Goal: Transaction & Acquisition: Purchase product/service

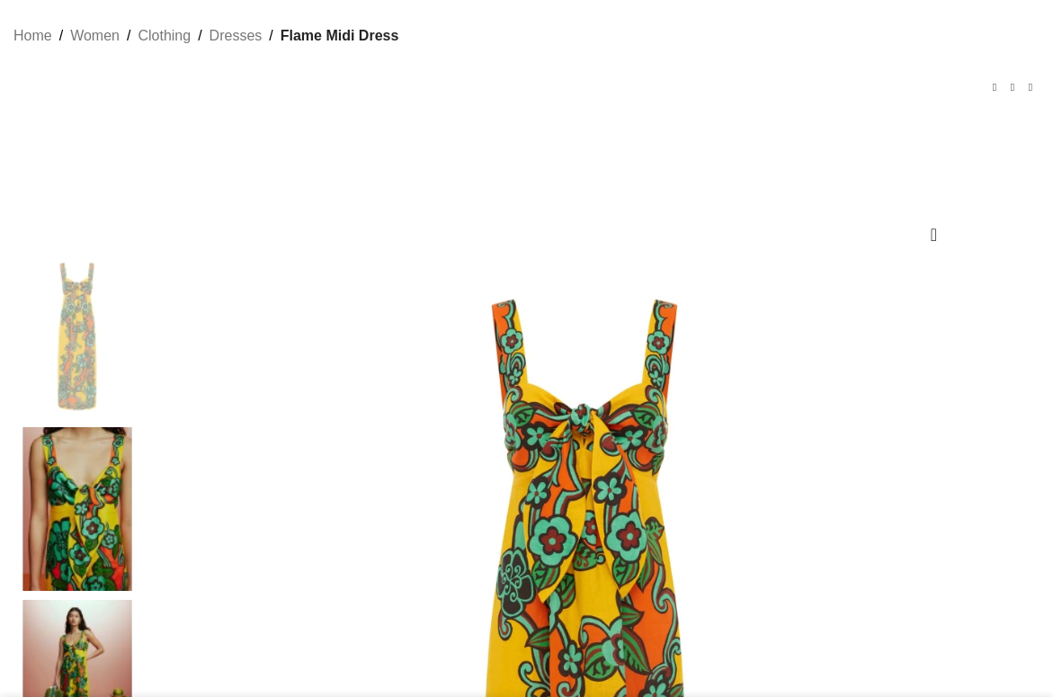
scroll to position [97, 0]
click at [46, 427] on img at bounding box center [77, 509] width 110 height 164
click at [318, 490] on img at bounding box center [585, 698] width 889 height 889
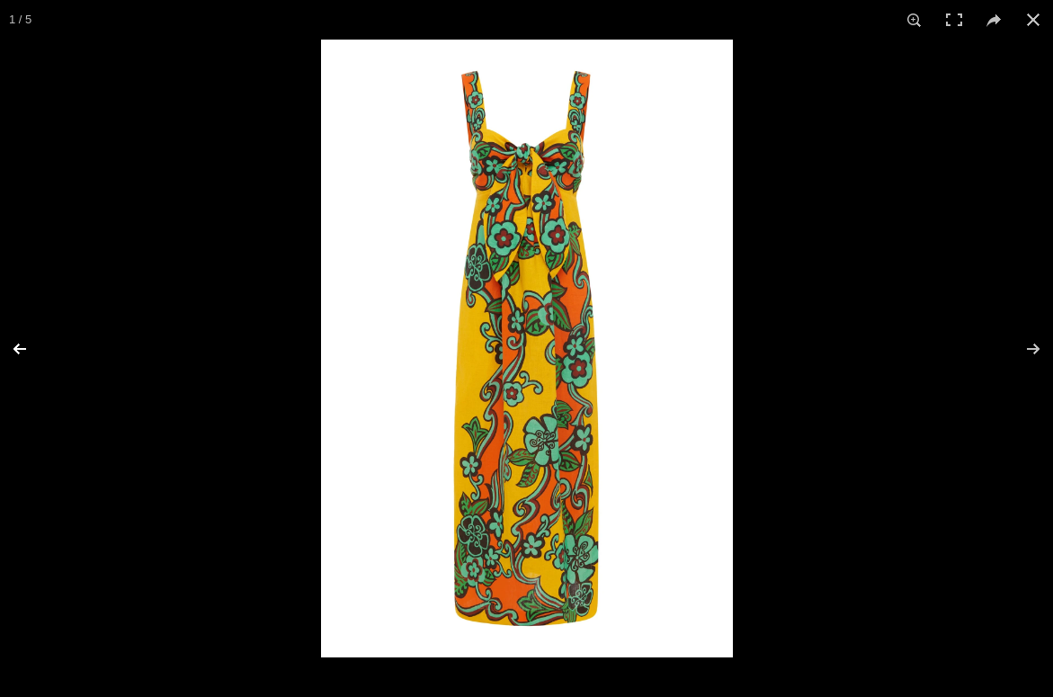
click at [18, 357] on button at bounding box center [31, 349] width 63 height 90
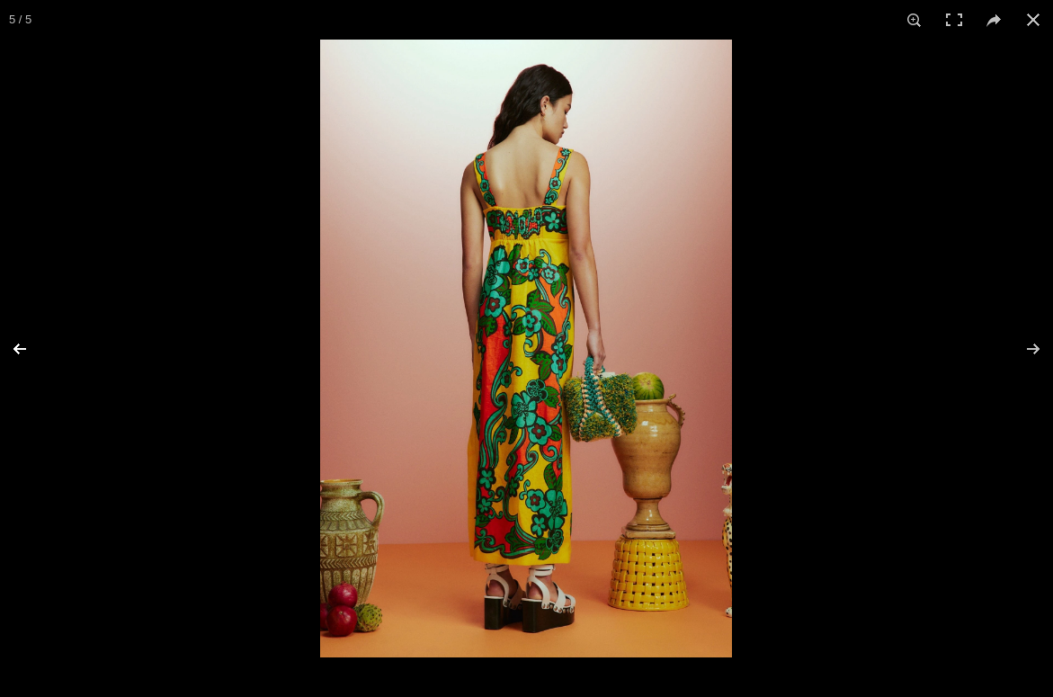
scroll to position [0, 178]
click at [16, 351] on button at bounding box center [31, 349] width 63 height 90
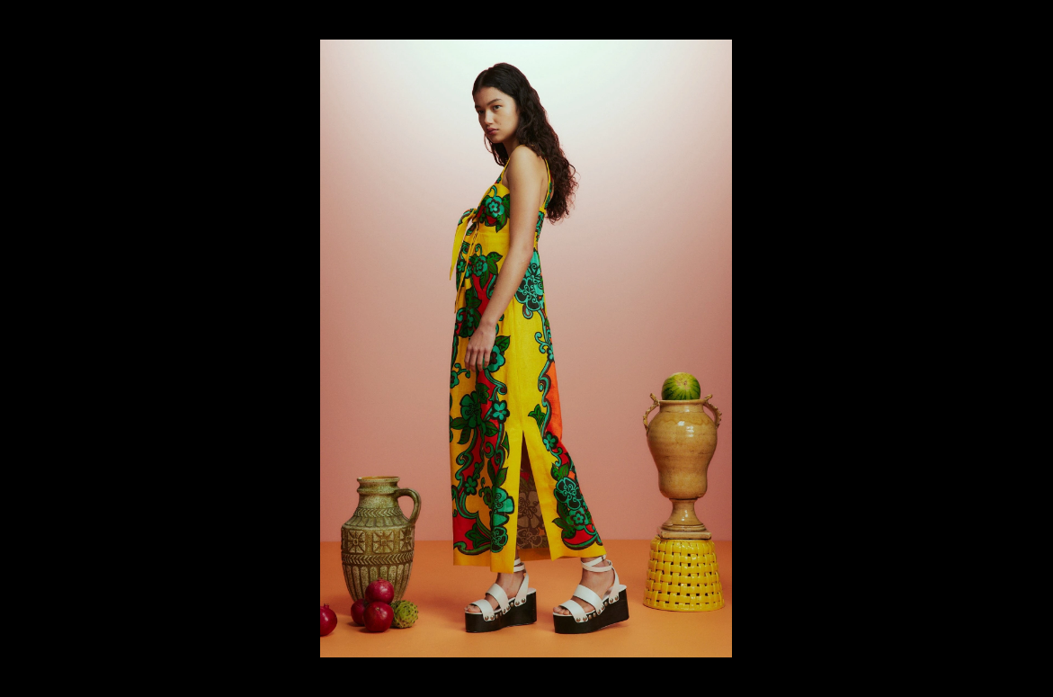
click at [17, 351] on button at bounding box center [31, 349] width 63 height 90
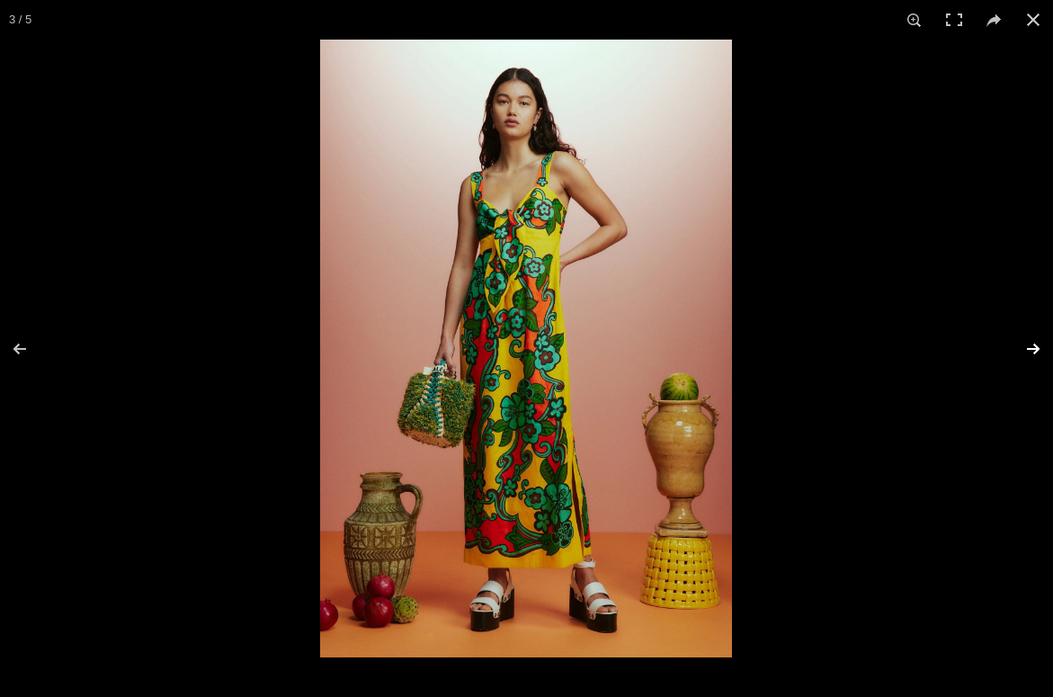
click at [1037, 347] on button at bounding box center [1021, 349] width 63 height 90
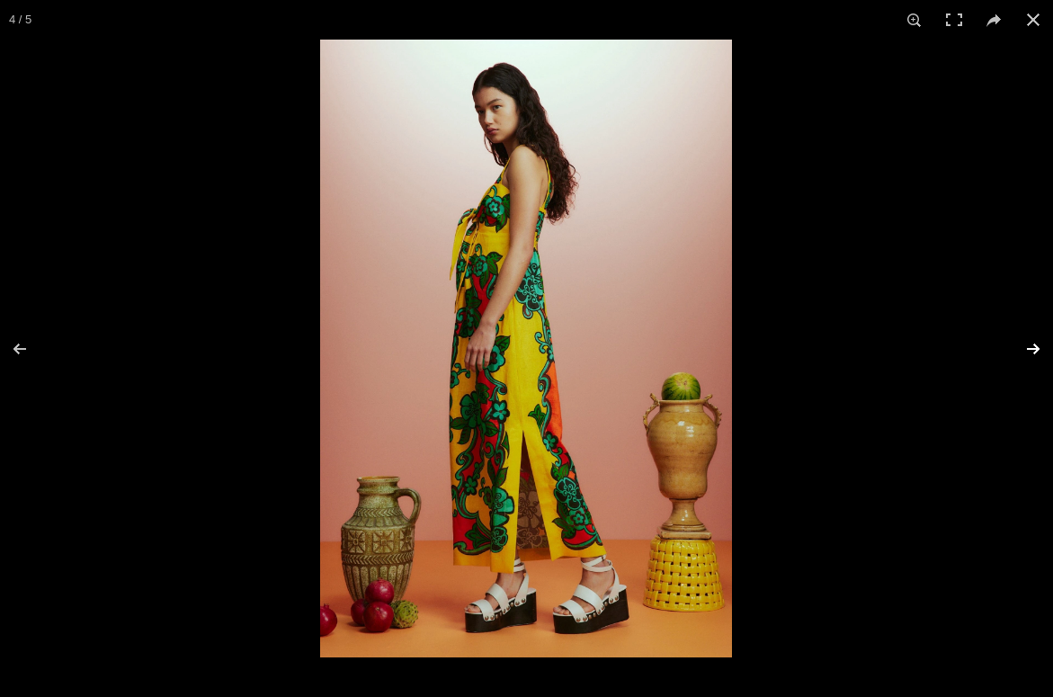
click at [1037, 347] on button at bounding box center [1021, 349] width 63 height 90
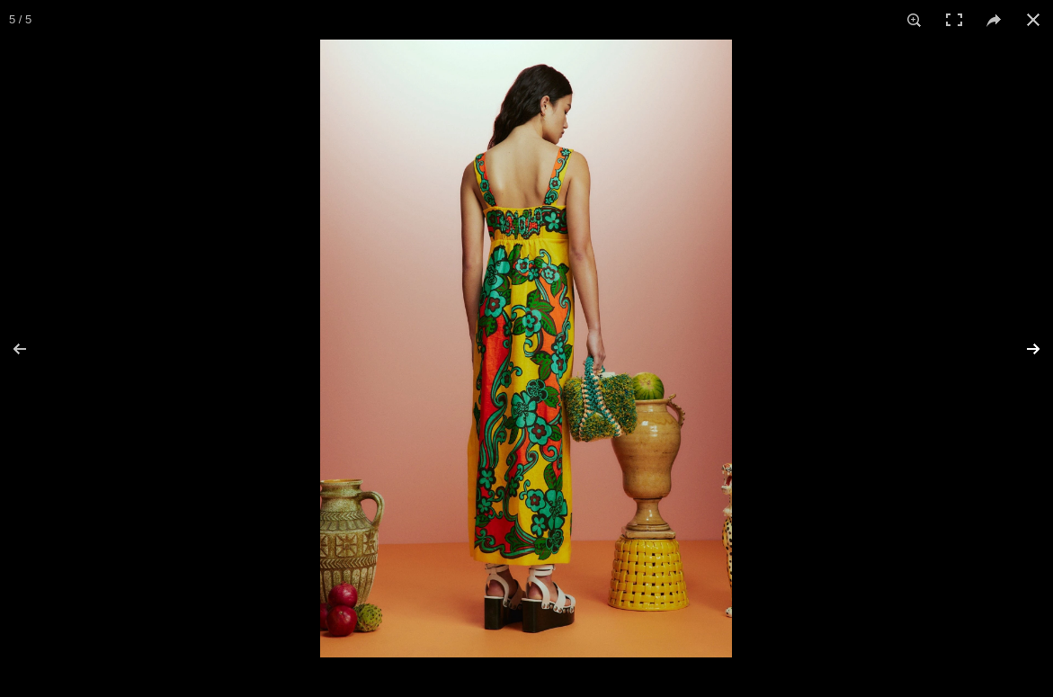
click at [1037, 347] on button at bounding box center [1021, 349] width 63 height 90
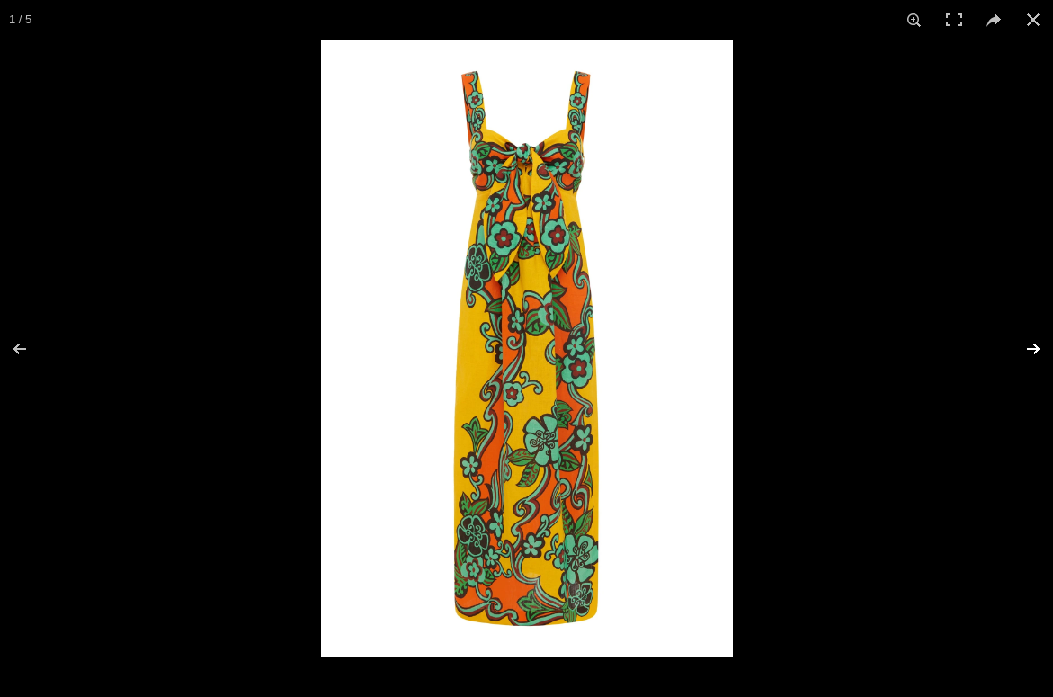
click at [1037, 347] on button at bounding box center [1021, 349] width 63 height 90
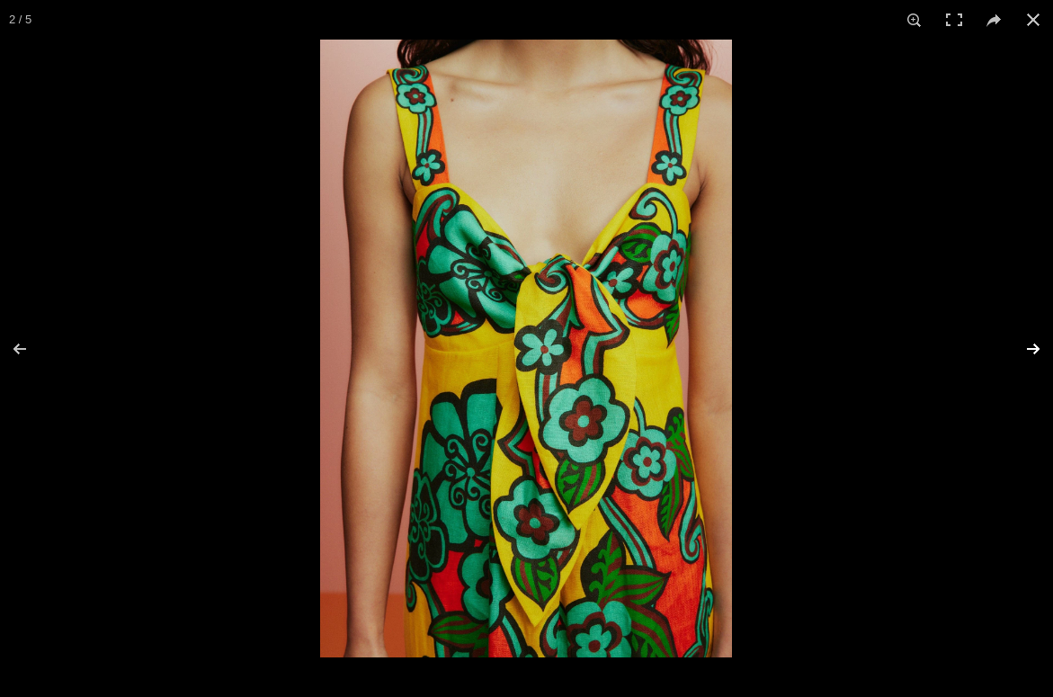
click at [1037, 347] on button at bounding box center [1021, 349] width 63 height 90
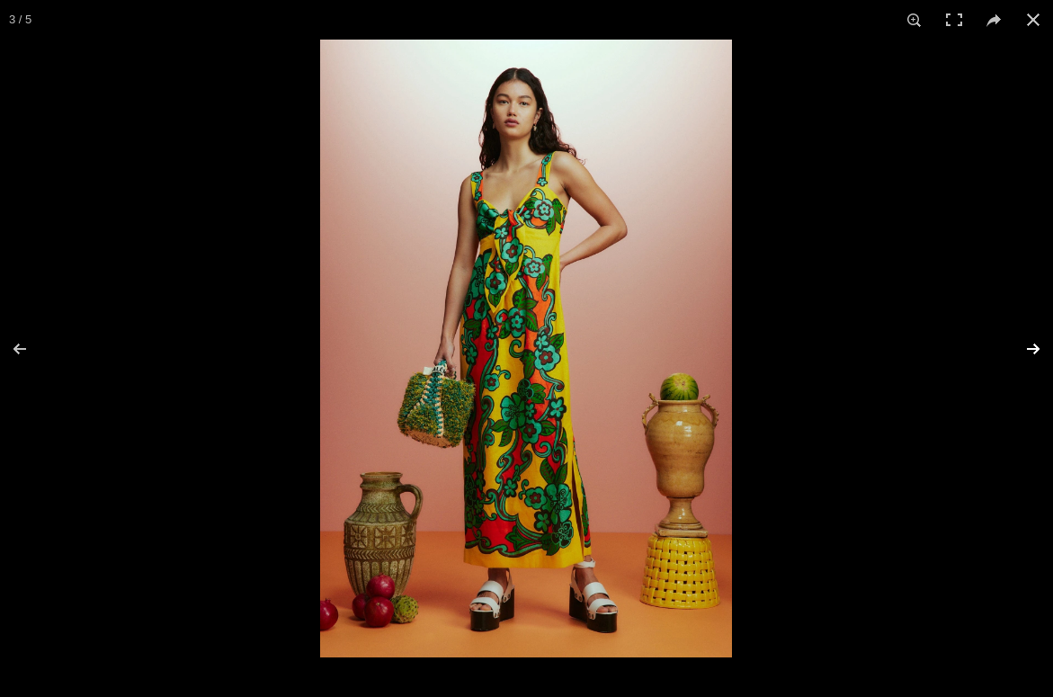
click at [1037, 347] on button at bounding box center [1021, 349] width 63 height 90
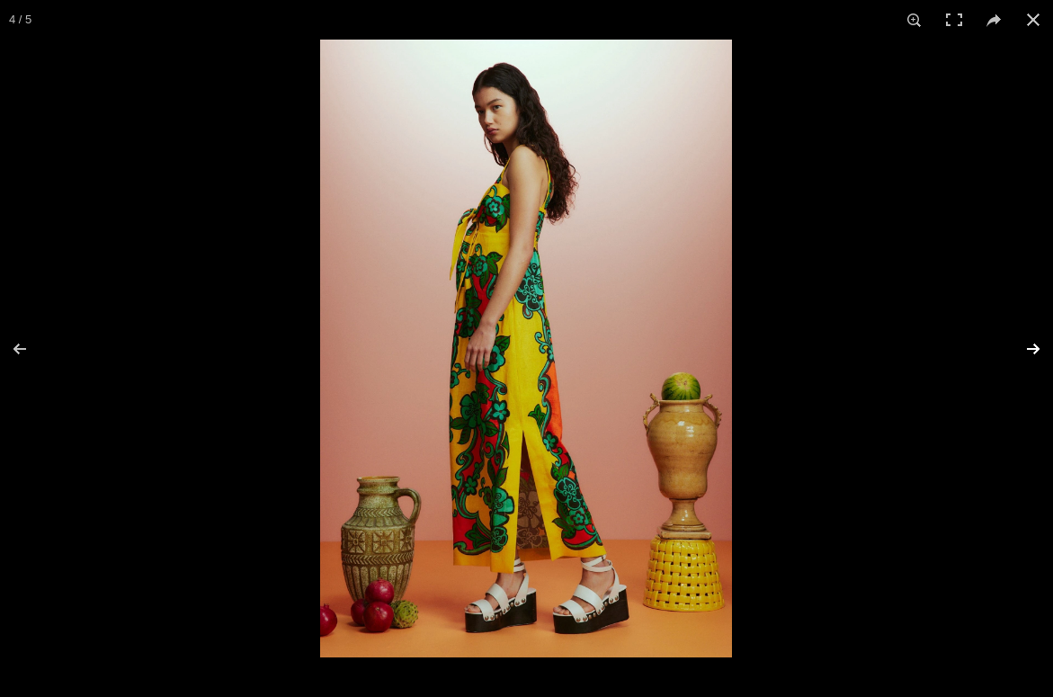
click at [1037, 347] on button at bounding box center [1021, 349] width 63 height 90
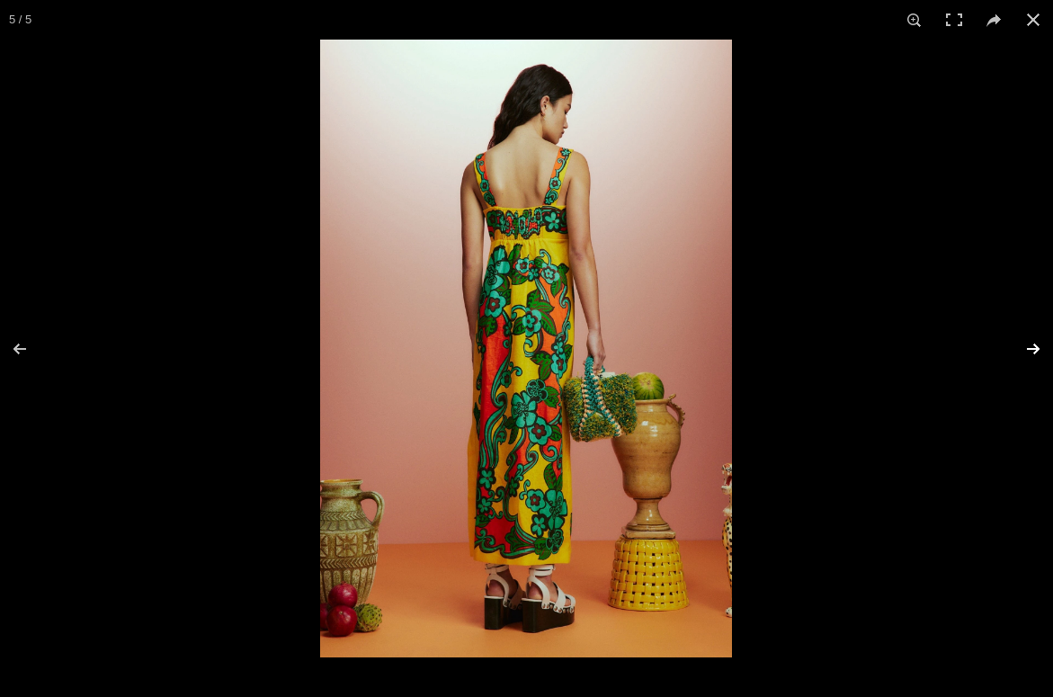
click at [1037, 347] on button at bounding box center [1021, 349] width 63 height 90
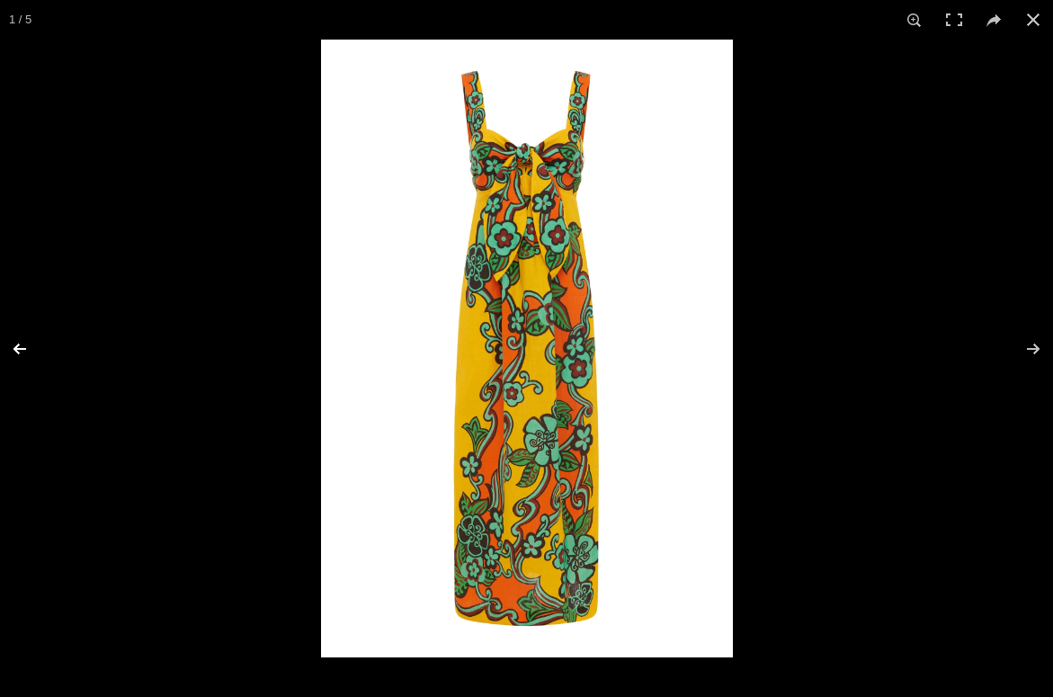
click at [19, 350] on button at bounding box center [31, 349] width 63 height 90
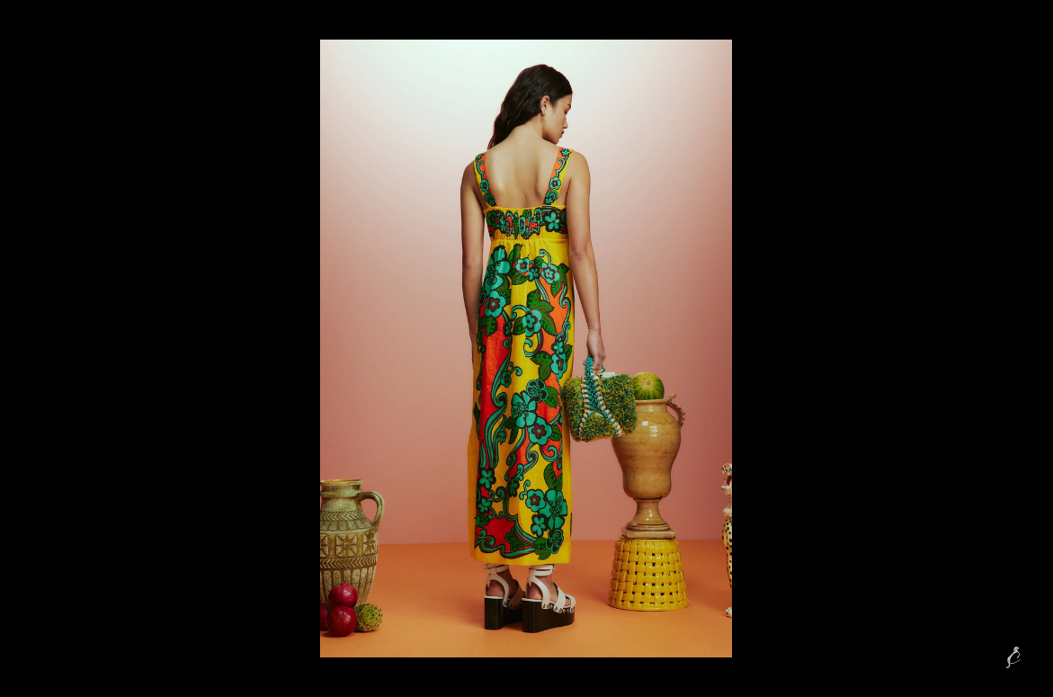
scroll to position [0, 533]
